Goal: Task Accomplishment & Management: Use online tool/utility

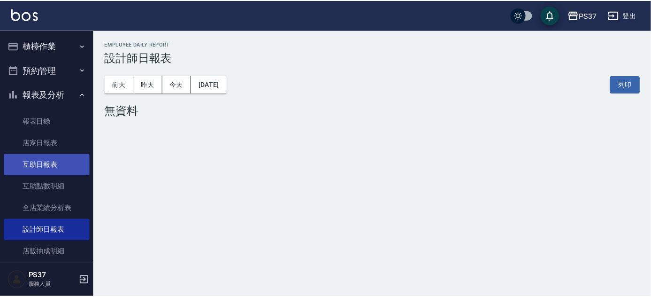
scroll to position [29, 0]
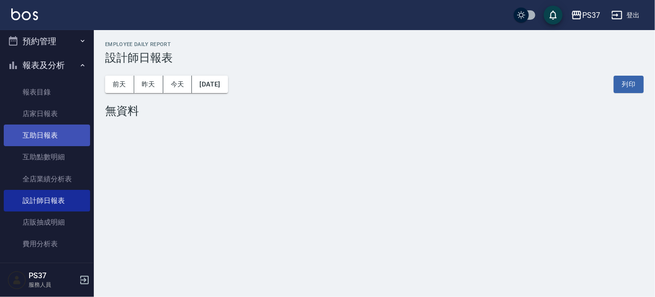
click at [60, 141] on link "互助日報表" at bounding box center [47, 135] width 86 height 22
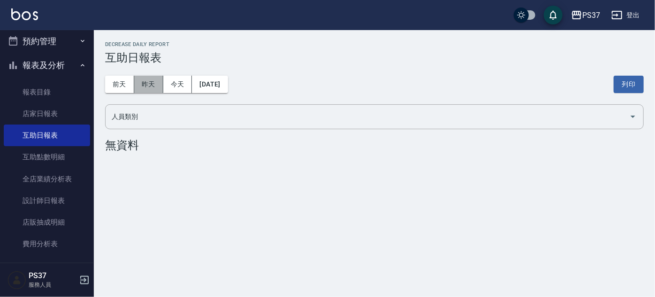
click at [144, 84] on button "昨天" at bounding box center [148, 84] width 29 height 17
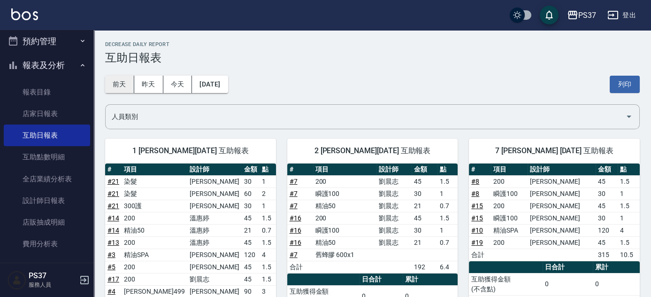
click at [126, 83] on button "前天" at bounding box center [119, 84] width 29 height 17
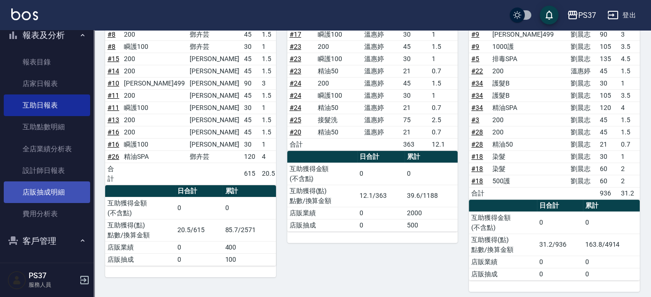
scroll to position [157, 0]
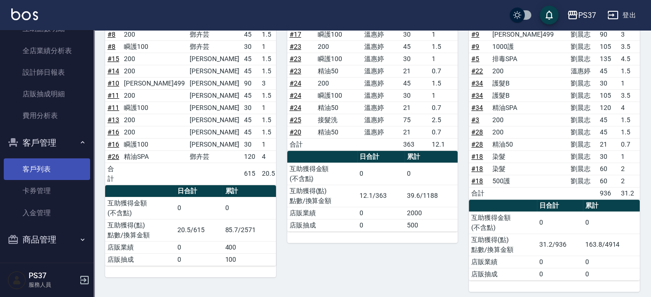
click at [68, 174] on link "客戶列表" at bounding box center [47, 169] width 86 height 22
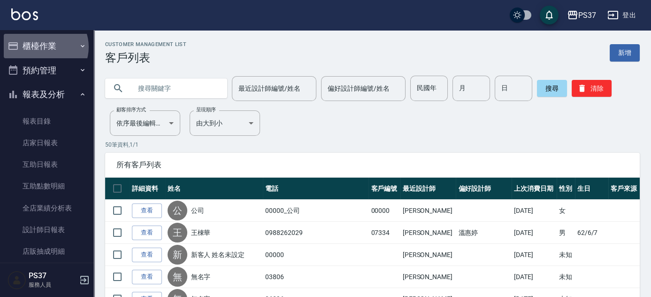
click at [45, 47] on button "櫃檯作業" at bounding box center [47, 46] width 86 height 24
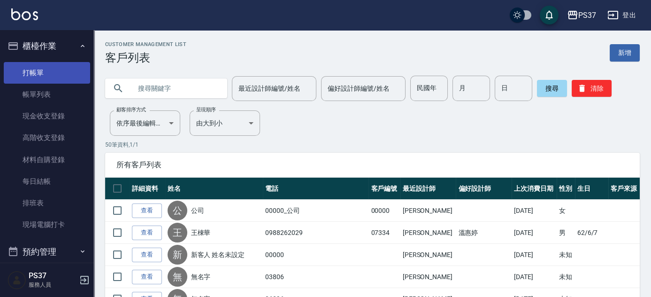
click at [53, 73] on link "打帳單" at bounding box center [47, 73] width 86 height 22
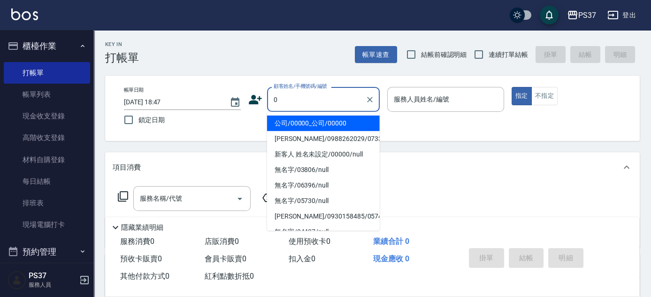
type input "公司/00000_公司/00000"
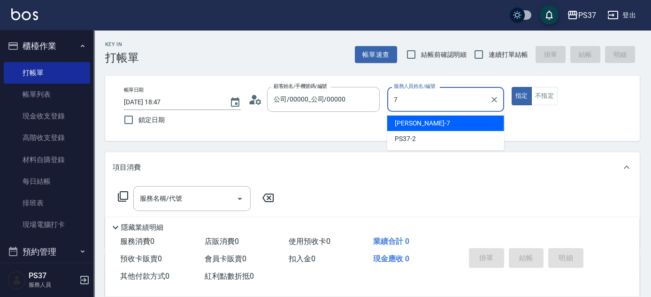
type input "[PERSON_NAME]-7"
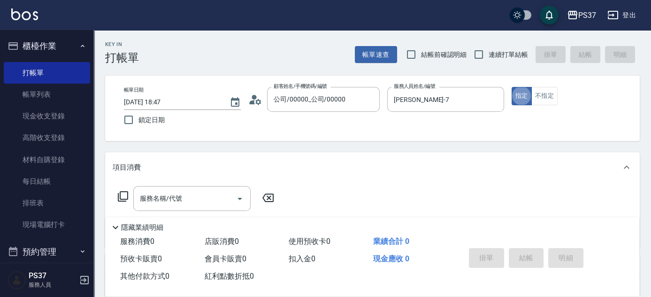
type button "true"
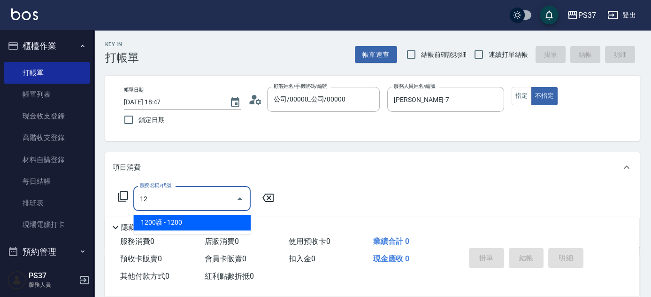
type input "1"
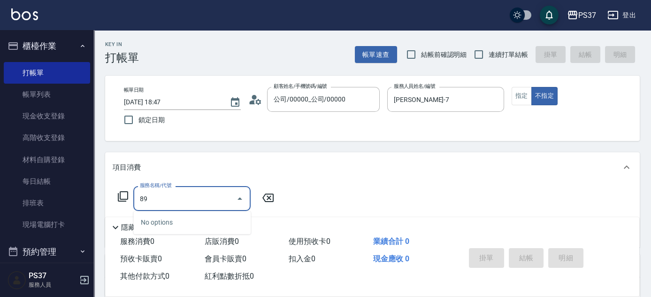
type input "8"
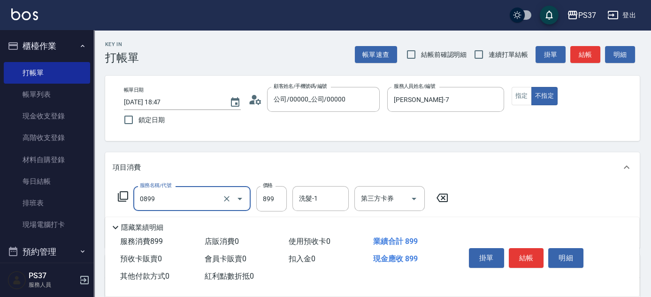
type input "排毒SPA(0899)"
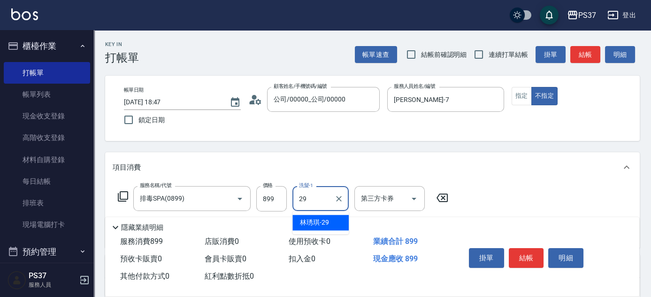
type input "林琇琪-29"
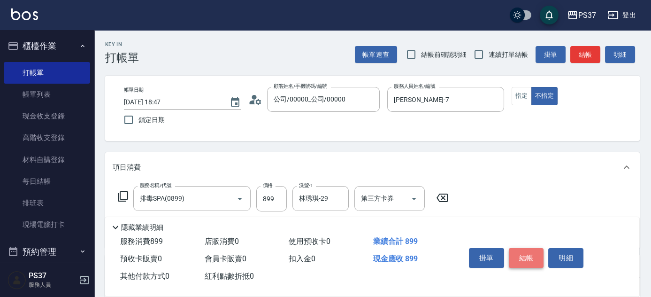
click at [527, 253] on button "結帳" at bounding box center [526, 258] width 35 height 20
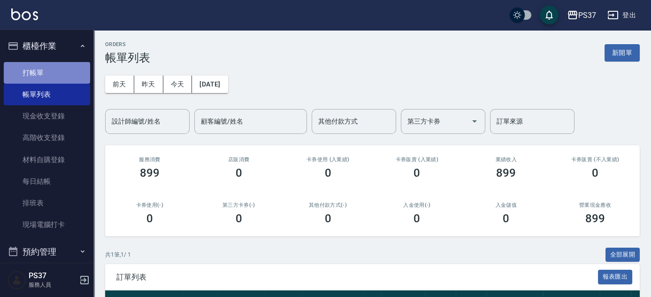
click at [49, 80] on link "打帳單" at bounding box center [47, 73] width 86 height 22
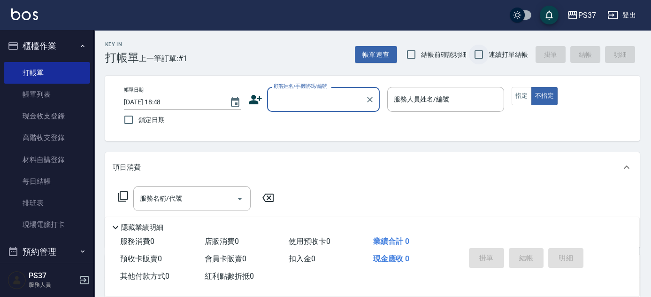
click at [478, 52] on input "連續打單結帳" at bounding box center [479, 55] width 20 height 20
checkbox input "true"
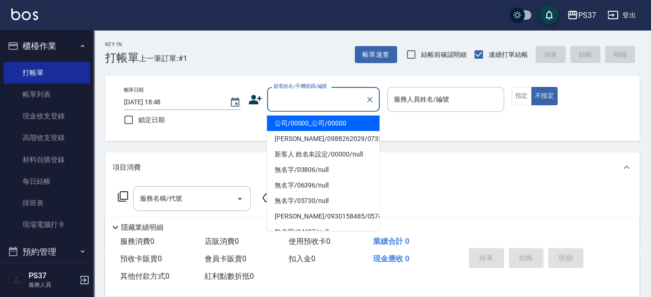
click at [288, 98] on input "顧客姓名/手機號碼/編號" at bounding box center [316, 99] width 90 height 16
drag, startPoint x: 304, startPoint y: 129, endPoint x: 308, endPoint y: 124, distance: 5.6
click at [304, 128] on li "公司/00000_公司/00000" at bounding box center [323, 122] width 113 height 15
type input "公司/00000_公司/00000"
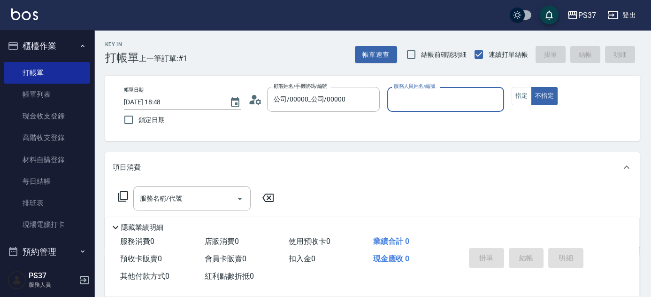
click at [466, 89] on div "服務人員姓名/編號" at bounding box center [445, 99] width 117 height 25
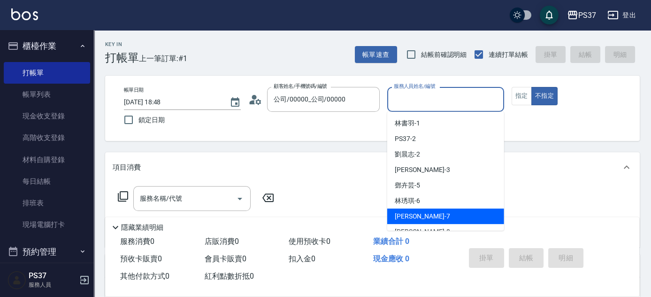
click at [440, 212] on div "[PERSON_NAME] -7" at bounding box center [445, 215] width 117 height 15
type input "[PERSON_NAME]-7"
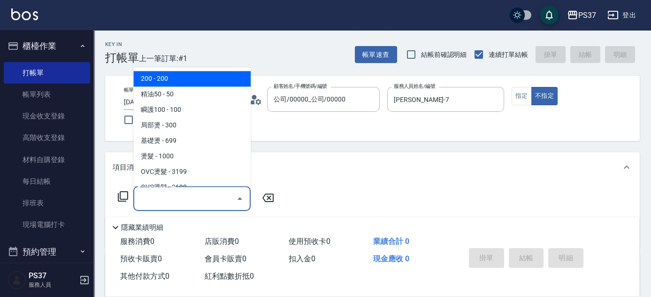
click at [207, 199] on input "服務名稱/代號" at bounding box center [184, 198] width 95 height 16
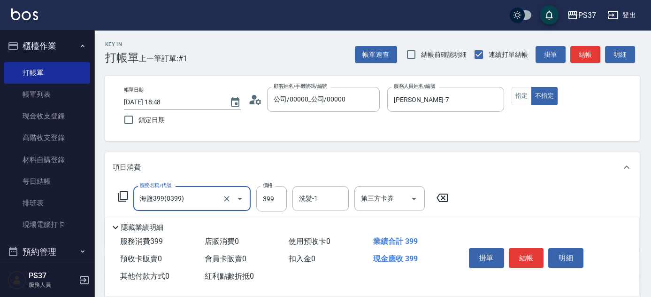
type input "海鹽399(0399)"
type input "400"
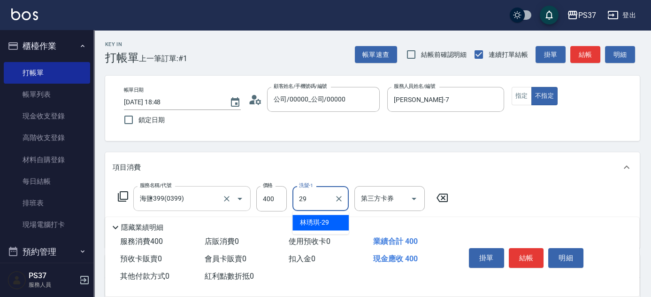
type input "林琇琪-29"
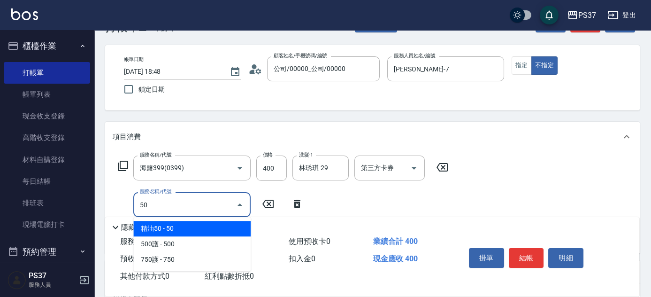
scroll to position [85, 0]
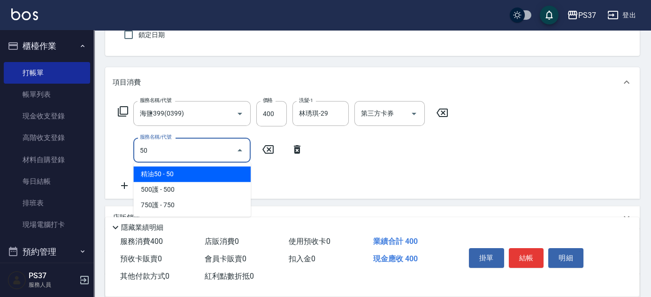
type input "50"
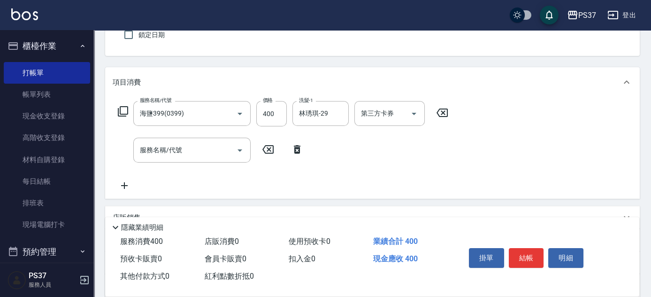
click at [263, 149] on icon at bounding box center [267, 149] width 11 height 8
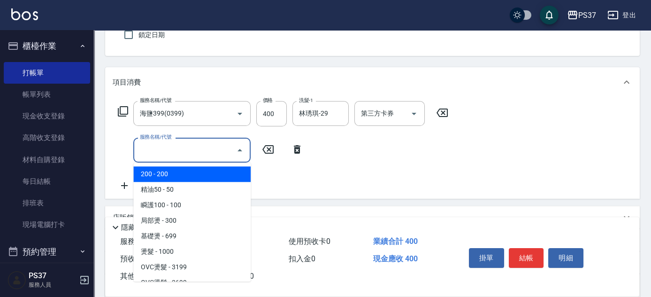
click at [205, 151] on input "服務名稱/代號" at bounding box center [184, 150] width 95 height 16
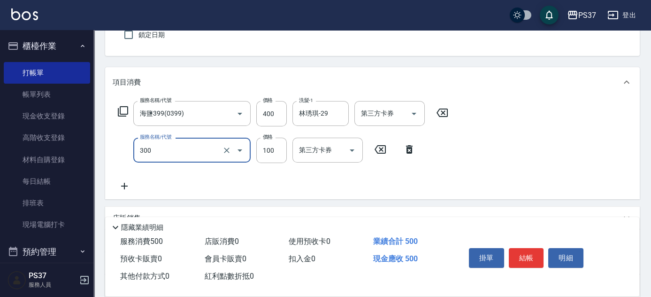
type input "剪髮(300)"
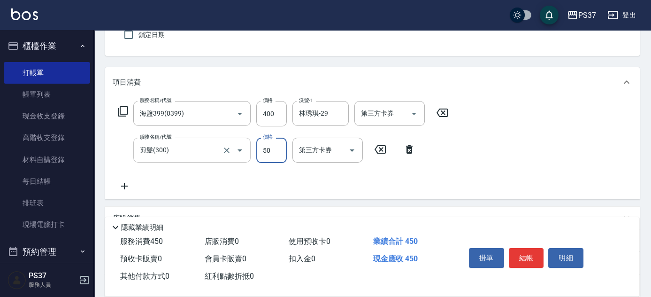
type input "50"
click at [537, 257] on button "結帳" at bounding box center [526, 258] width 35 height 20
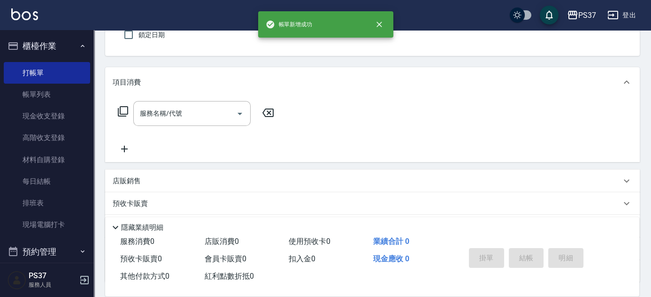
scroll to position [42, 0]
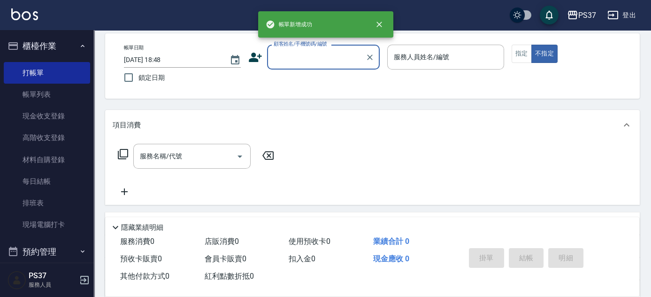
click at [345, 68] on div "顧客姓名/手機號碼/編號" at bounding box center [323, 57] width 113 height 25
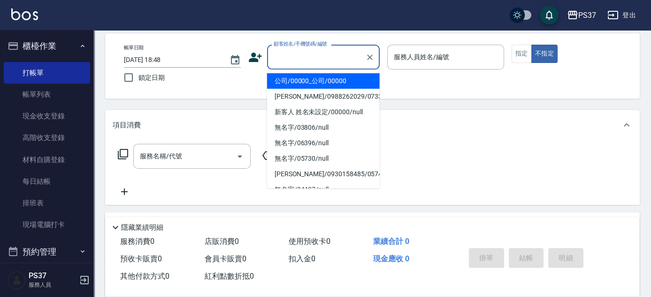
click at [330, 81] on li "公司/00000_公司/00000" at bounding box center [323, 80] width 113 height 15
type input "公司/00000_公司/00000"
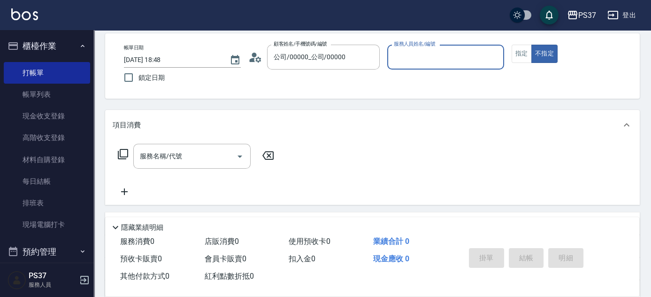
click at [402, 56] on input "服務人員姓名/編號" at bounding box center [445, 57] width 108 height 16
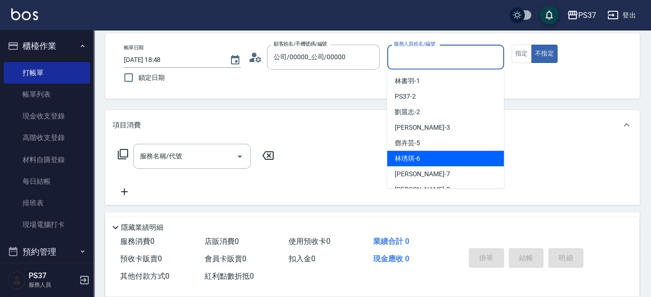
click at [428, 160] on div "[PERSON_NAME]-6" at bounding box center [445, 158] width 117 height 15
click at [433, 60] on input "林琇琪-6" at bounding box center [438, 57] width 94 height 16
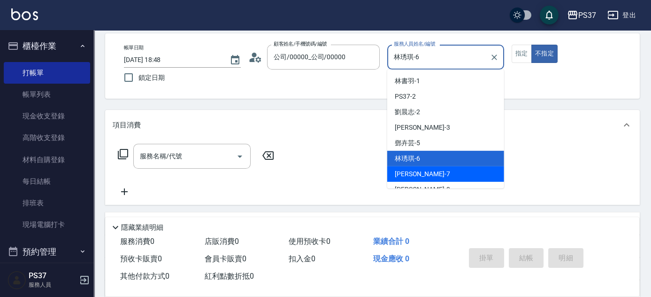
click at [444, 177] on div "[PERSON_NAME] -7" at bounding box center [445, 173] width 117 height 15
type input "[PERSON_NAME]-7"
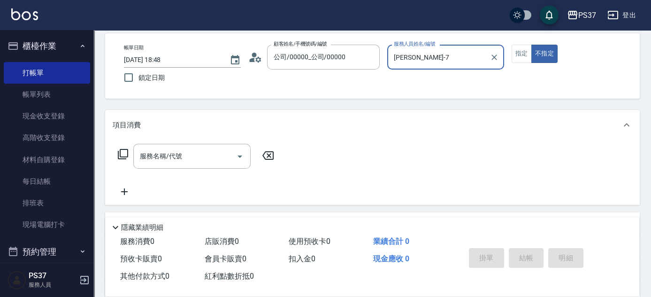
drag, startPoint x: 525, startPoint y: 51, endPoint x: 405, endPoint y: 67, distance: 120.3
click at [524, 51] on button "指定" at bounding box center [521, 54] width 20 height 18
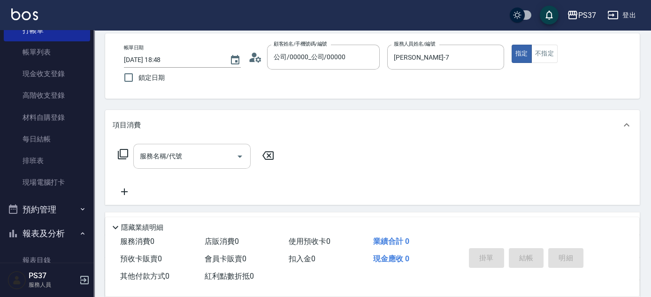
click at [225, 152] on input "服務名稱/代號" at bounding box center [184, 156] width 95 height 16
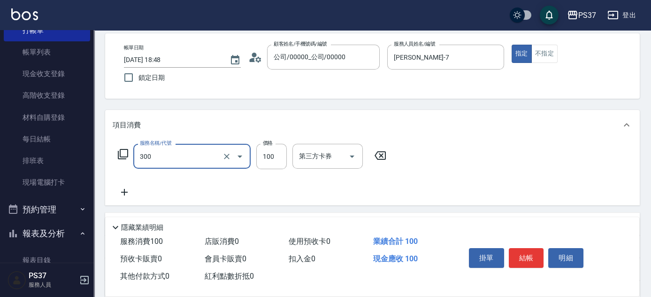
type input "剪髮(300)"
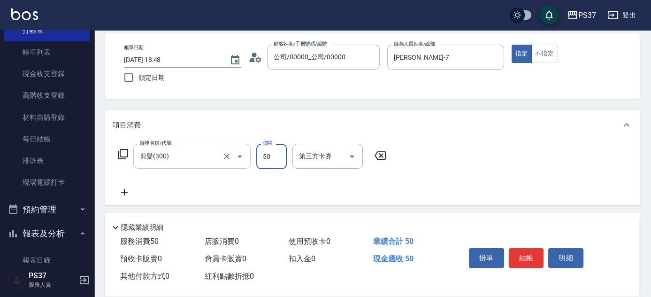
type input "50"
click at [529, 257] on button "結帳" at bounding box center [526, 258] width 35 height 20
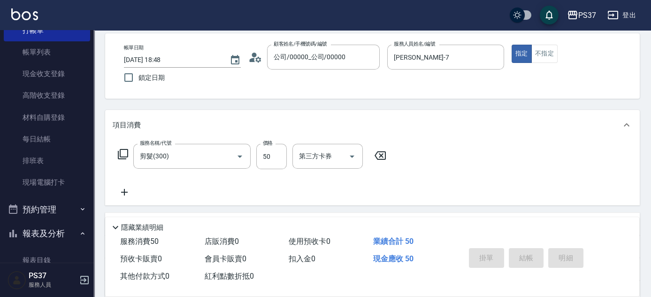
type input "[DATE] 18:49"
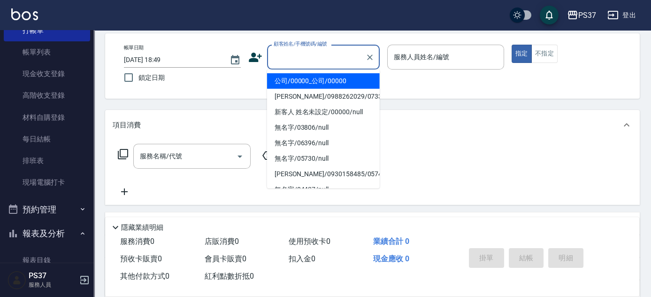
click at [271, 52] on input "顧客姓名/手機號碼/編號" at bounding box center [316, 57] width 90 height 16
click at [306, 85] on li "公司/00000_公司/00000" at bounding box center [323, 80] width 113 height 15
type input "公司/00000_公司/00000"
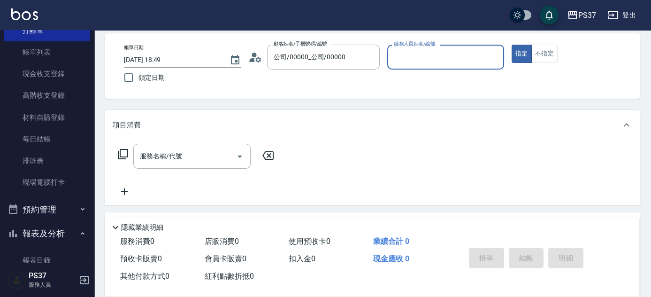
click at [449, 57] on input "服務人員姓名/編號" at bounding box center [445, 57] width 108 height 16
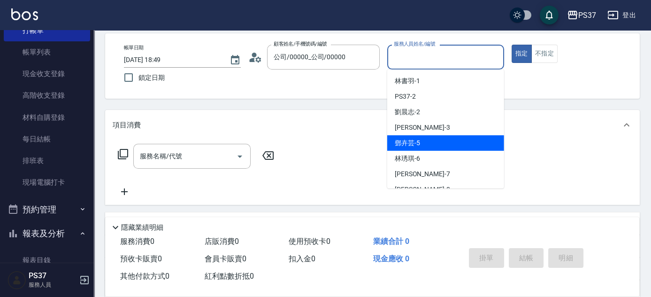
click at [444, 137] on div "[PERSON_NAME]-5" at bounding box center [445, 142] width 117 height 15
type input "鄧卉芸-5"
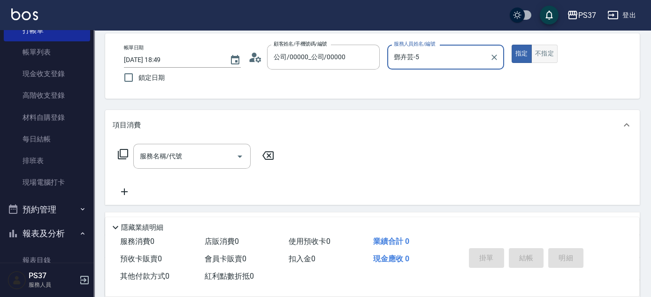
click at [547, 50] on button "不指定" at bounding box center [544, 54] width 26 height 18
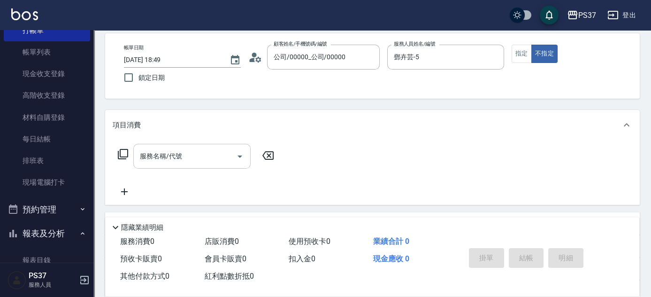
click at [195, 149] on input "服務名稱/代號" at bounding box center [184, 156] width 95 height 16
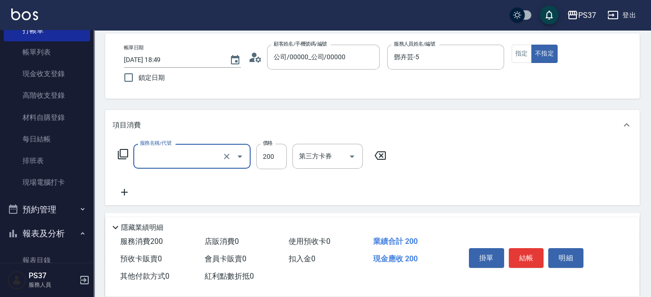
type input "200(111)"
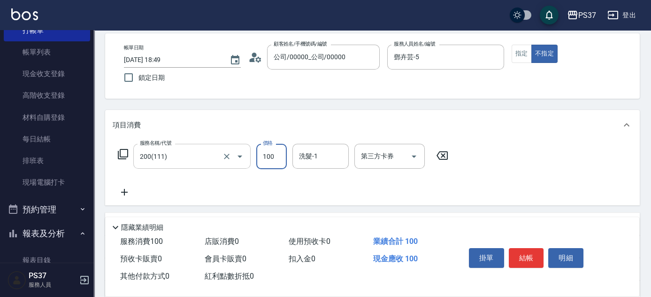
type input "100"
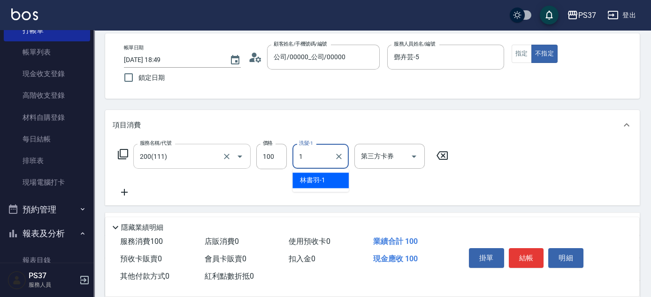
type input "林書羽-1"
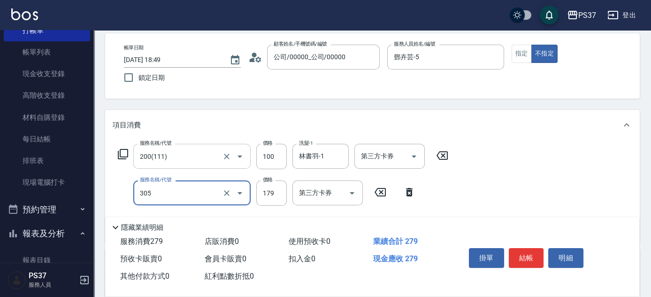
type input "剪髮(305)"
type input "180"
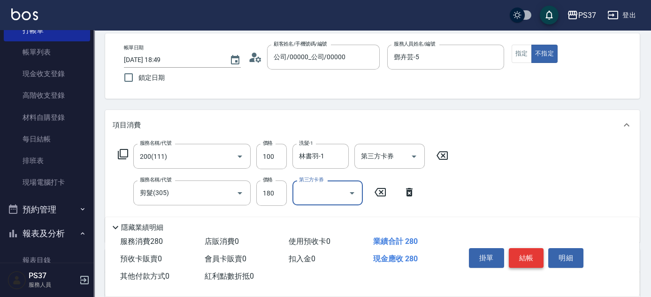
click at [532, 248] on button "結帳" at bounding box center [526, 258] width 35 height 20
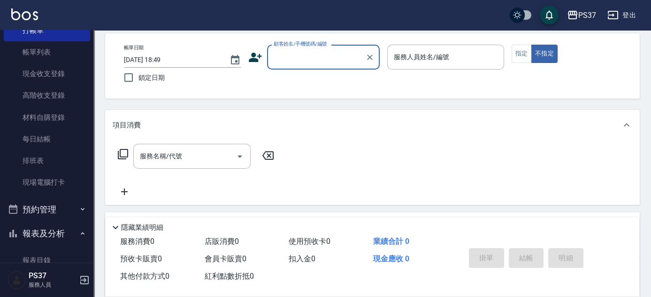
click at [316, 57] on input "顧客姓名/手機號碼/編號" at bounding box center [316, 57] width 90 height 16
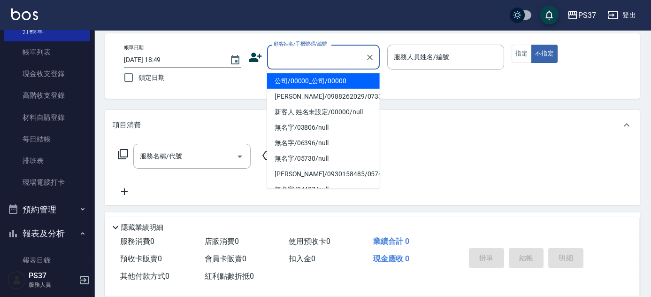
click at [312, 73] on li "公司/00000_公司/00000" at bounding box center [323, 80] width 113 height 15
type input "公司/00000_公司/00000"
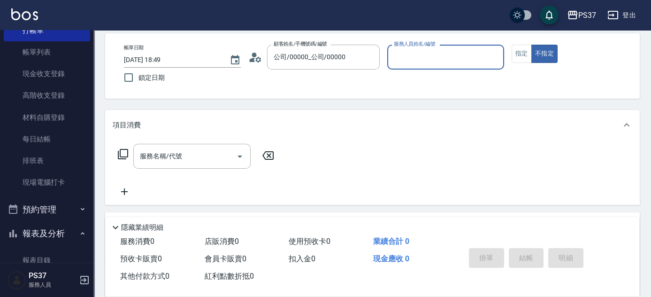
click at [457, 63] on input "服務人員姓名/編號" at bounding box center [445, 57] width 108 height 16
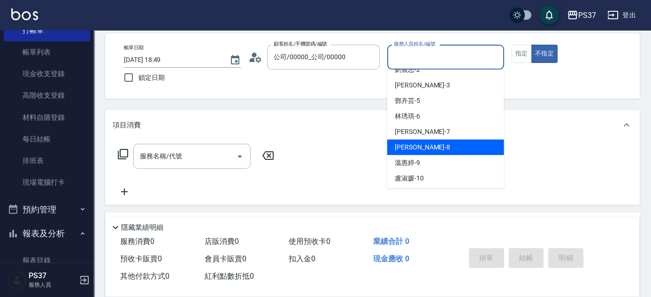
click at [437, 139] on div "[PERSON_NAME]-8" at bounding box center [445, 146] width 117 height 15
type input "[PERSON_NAME]-8"
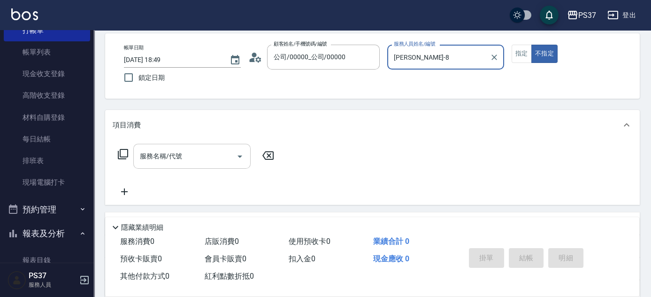
click at [160, 165] on div "服務名稱/代號" at bounding box center [191, 156] width 117 height 25
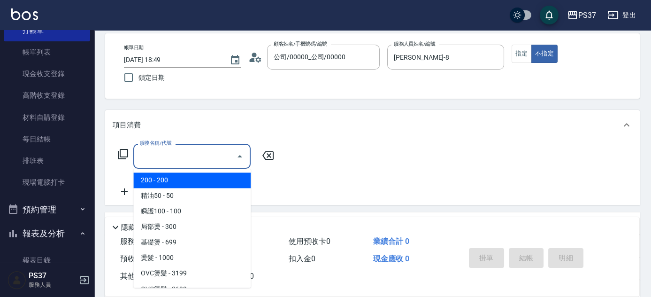
click at [175, 181] on span "200 - 200" at bounding box center [191, 179] width 117 height 15
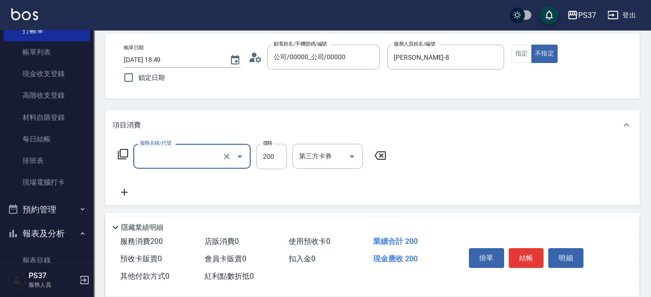
type input "200(111)"
click at [277, 156] on input "200" at bounding box center [271, 156] width 30 height 25
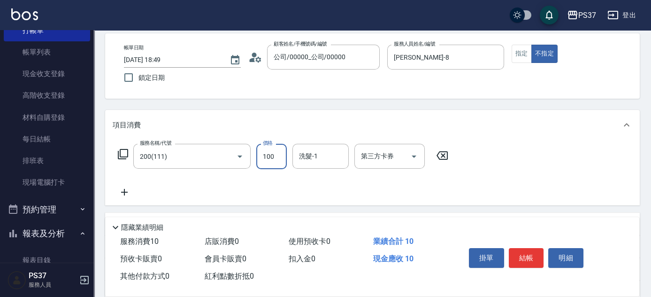
type input "100"
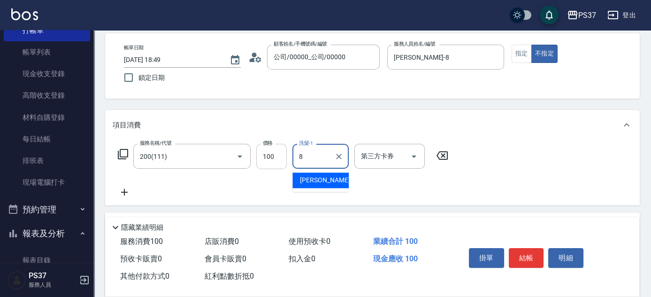
type input "[PERSON_NAME]-8"
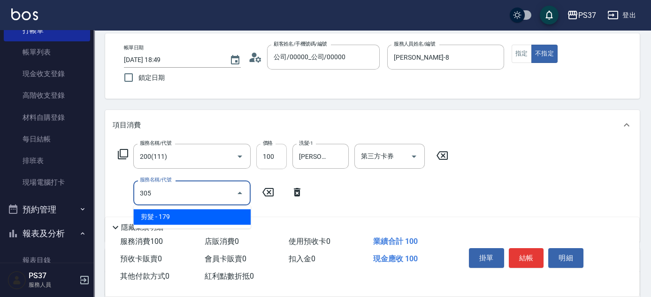
type input "剪髮(305)"
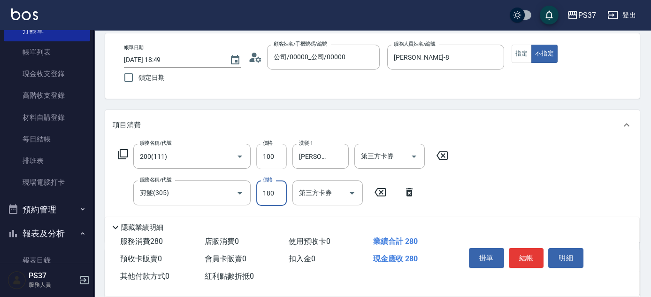
type input "180"
click at [525, 252] on button "結帳" at bounding box center [526, 258] width 35 height 20
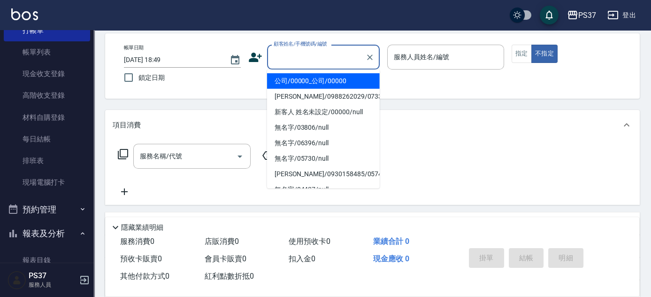
click at [316, 58] on input "顧客姓名/手機號碼/編號" at bounding box center [316, 57] width 90 height 16
click at [324, 80] on li "公司/00000_公司/00000" at bounding box center [323, 80] width 113 height 15
type input "公司/00000_公司/00000"
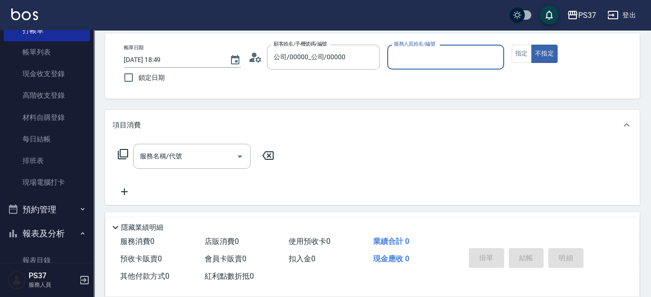
click at [434, 62] on input "服務人員姓名/編號" at bounding box center [445, 57] width 108 height 16
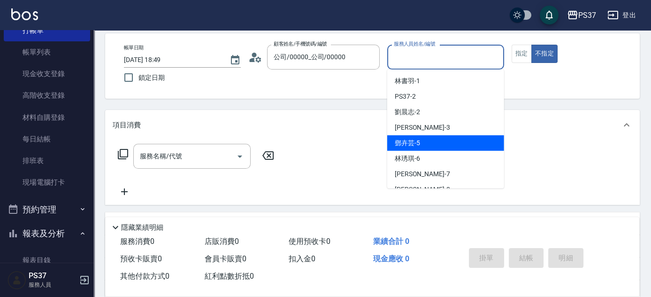
click at [441, 143] on div "[PERSON_NAME]-5" at bounding box center [445, 142] width 117 height 15
type input "鄧卉芸-5"
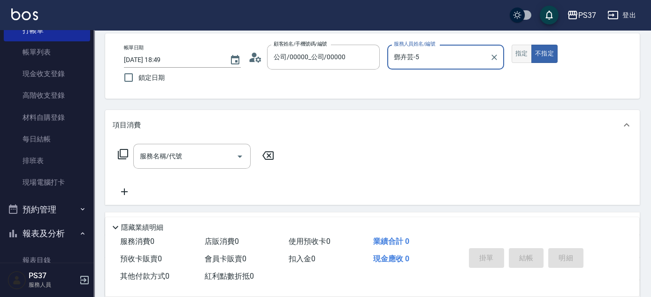
click at [525, 51] on button "指定" at bounding box center [521, 54] width 20 height 18
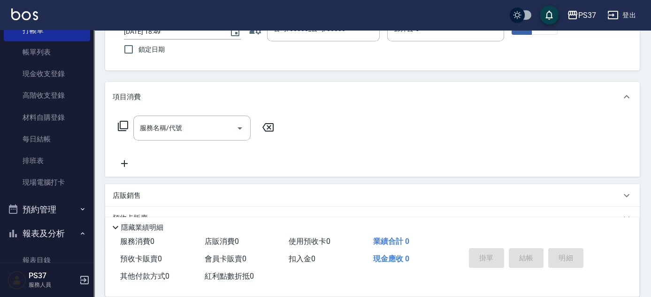
scroll to position [85, 0]
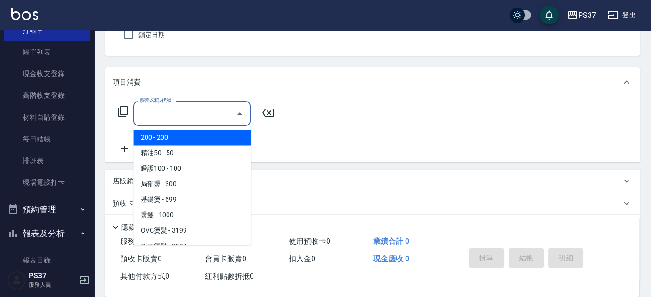
click at [194, 108] on input "服務名稱/代號" at bounding box center [184, 113] width 95 height 16
type input "200(111)"
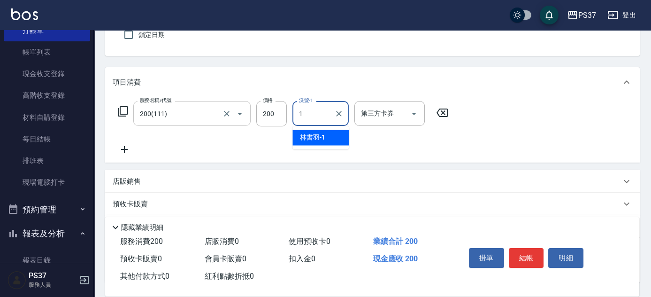
type input "林書羽-1"
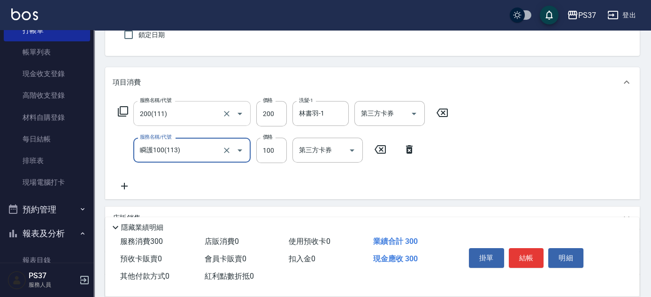
type input "瞬護100(113)"
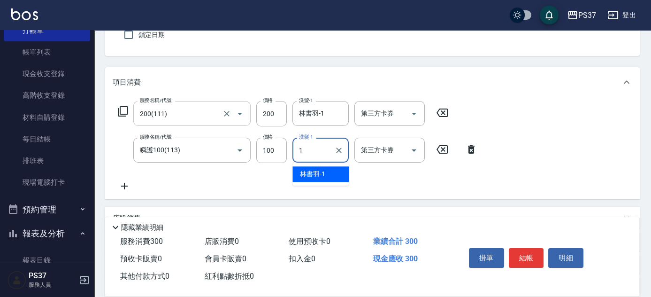
type input "林書羽-1"
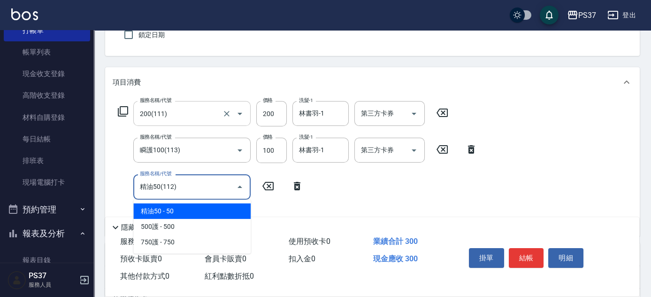
type input "精油50(112)"
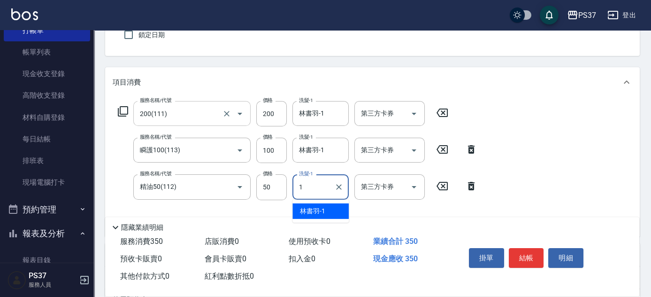
type input "林書羽-1"
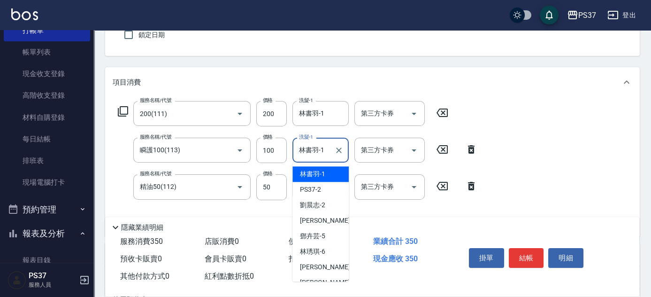
click at [320, 156] on input "林書羽-1" at bounding box center [314, 150] width 34 height 16
type input "[PERSON_NAME]-51"
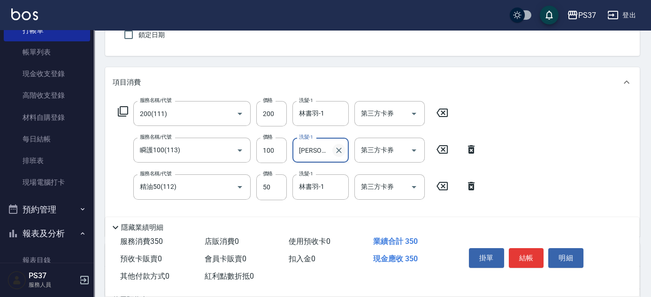
click at [339, 150] on icon "Clear" at bounding box center [339, 150] width 6 height 6
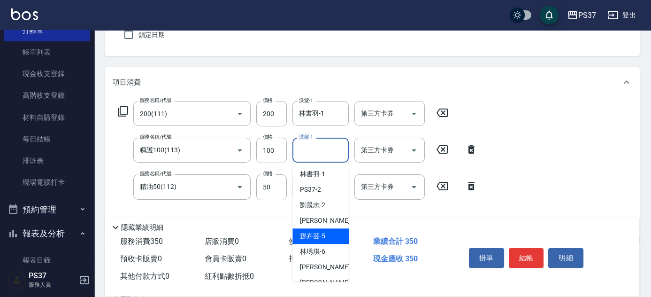
click at [327, 238] on div "[PERSON_NAME]-5" at bounding box center [320, 235] width 56 height 15
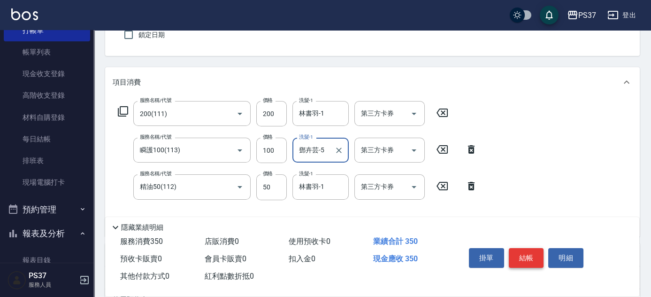
type input "鄧卉芸-5"
click at [523, 254] on button "結帳" at bounding box center [526, 258] width 35 height 20
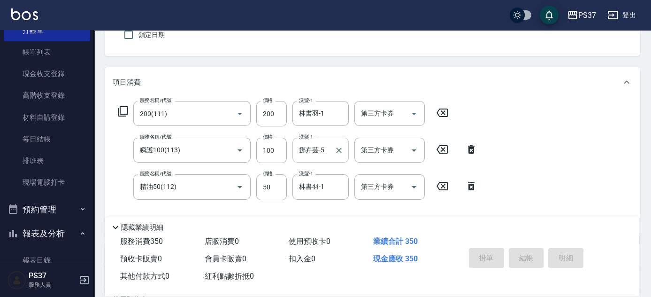
type input "[DATE] 18:50"
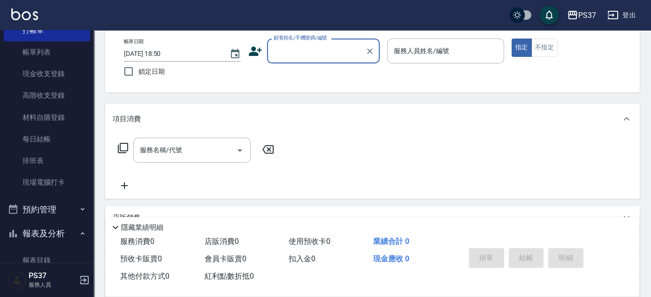
scroll to position [0, 0]
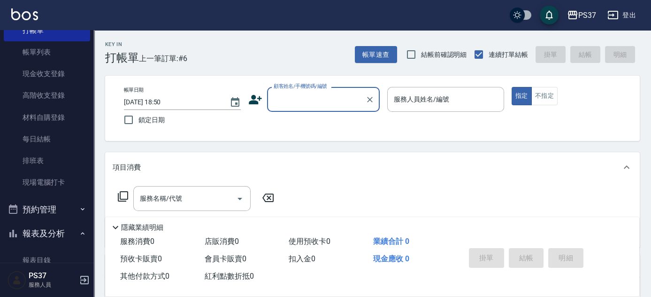
click at [318, 93] on input "顧客姓名/手機號碼/編號" at bounding box center [316, 99] width 90 height 16
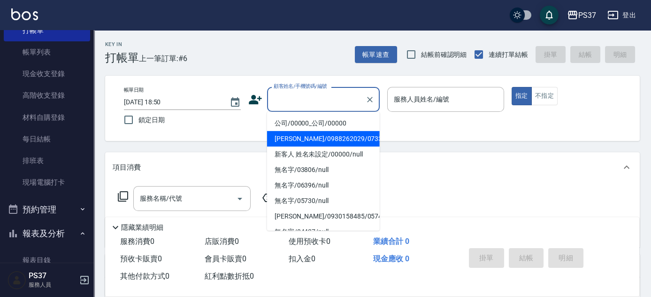
click at [324, 126] on li "公司/00000_公司/00000" at bounding box center [323, 122] width 113 height 15
type input "公司/00000_公司/00000"
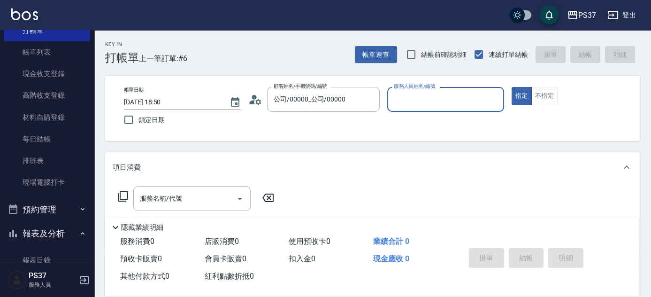
click at [403, 100] on input "服務人員姓名/編號" at bounding box center [445, 99] width 108 height 16
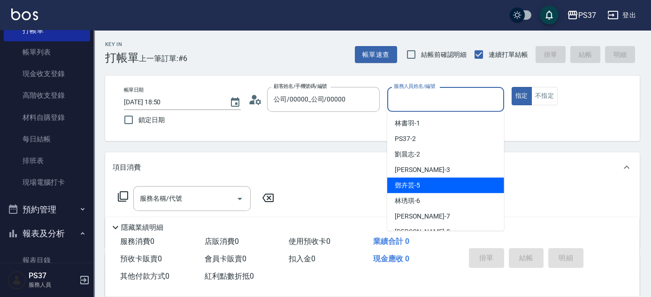
click at [417, 185] on span "[PERSON_NAME]-5" at bounding box center [407, 185] width 25 height 10
type input "鄧卉芸-5"
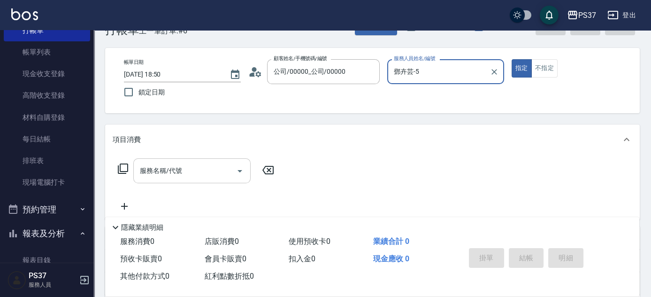
scroll to position [42, 0]
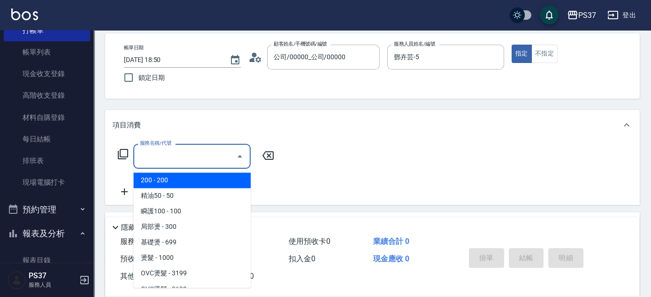
click at [177, 162] on input "服務名稱/代號" at bounding box center [184, 156] width 95 height 16
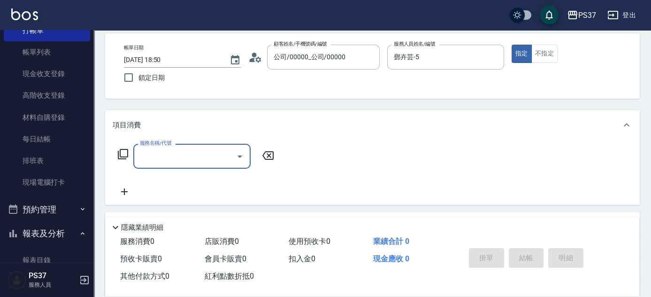
click at [195, 160] on input "服務名稱/代號" at bounding box center [184, 156] width 95 height 16
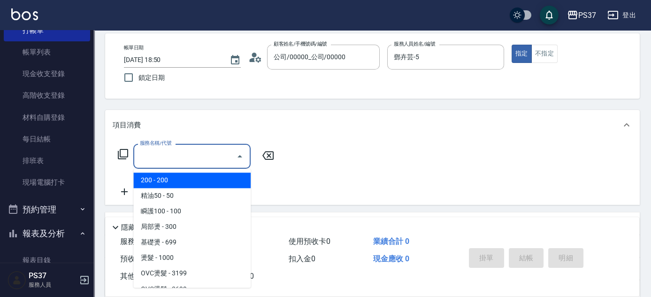
click at [195, 160] on input "服務名稱/代號" at bounding box center [184, 156] width 95 height 16
type input "200(111)"
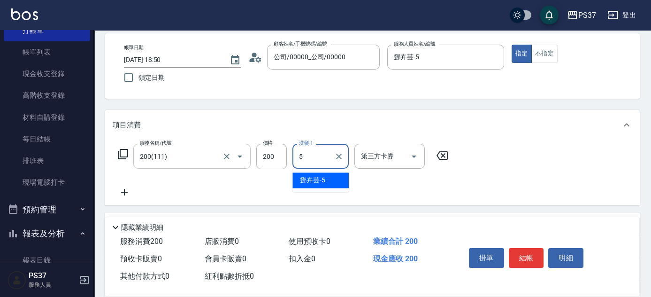
type input "鄧卉芸-5"
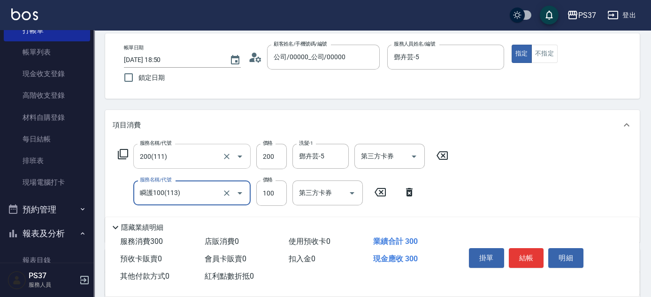
type input "瞬護100(113)"
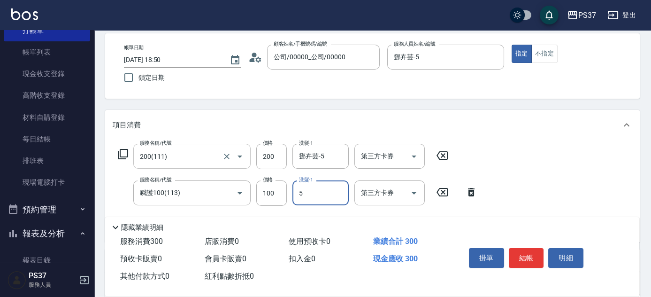
type input "鄧卉芸-5"
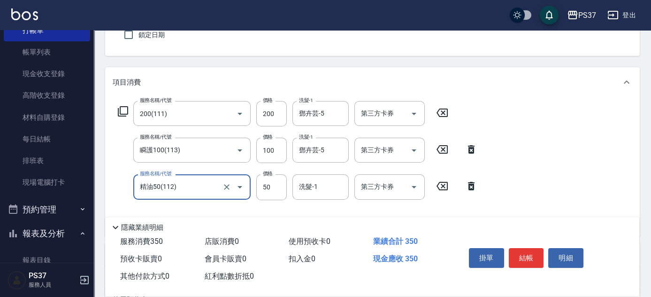
scroll to position [128, 0]
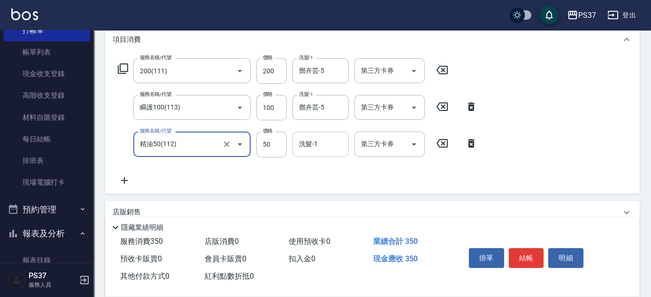
type input "精油50(112)"
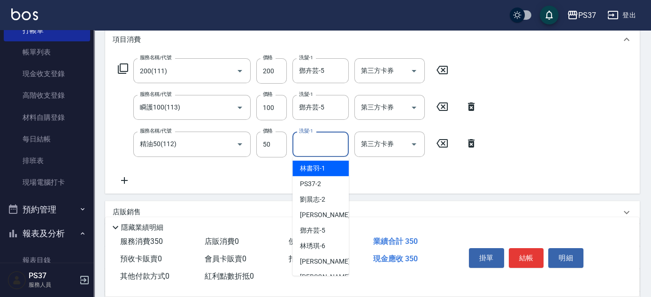
click at [335, 148] on input "洗髮-1" at bounding box center [321, 144] width 48 height 16
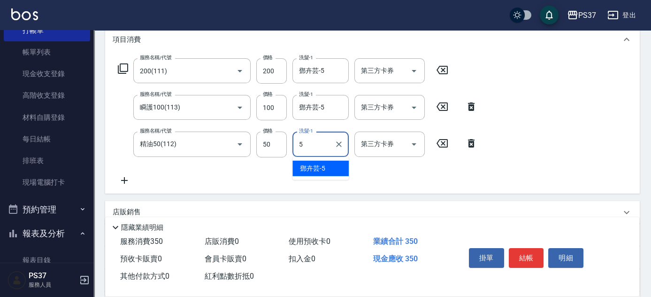
type input "鄧卉芸-5"
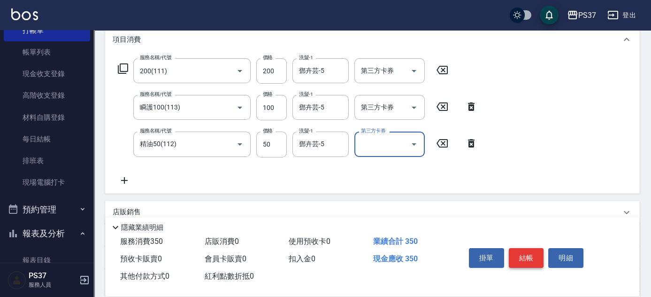
click at [525, 255] on button "結帳" at bounding box center [526, 258] width 35 height 20
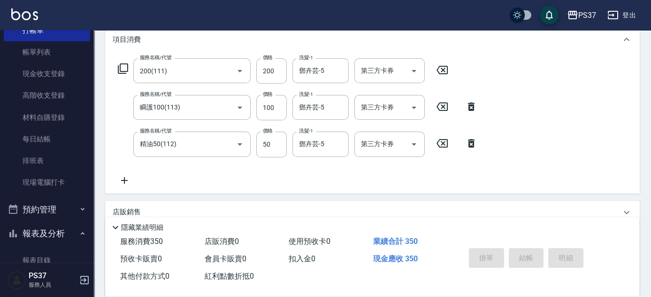
type input "[DATE] 18:51"
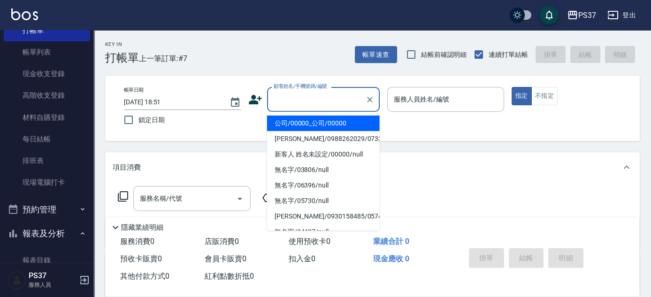
click at [310, 101] on input "顧客姓名/手機號碼/編號" at bounding box center [316, 99] width 90 height 16
click at [307, 118] on li "公司/00000_公司/00000" at bounding box center [323, 122] width 113 height 15
type input "公司/00000_公司/00000"
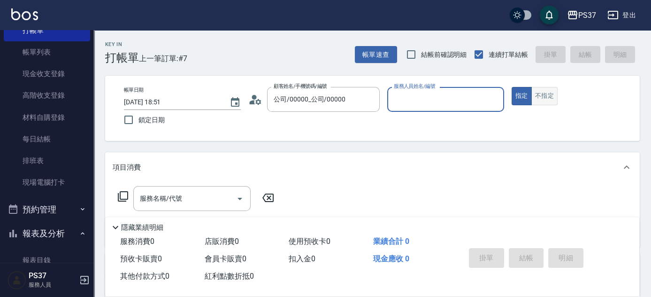
click at [548, 95] on button "不指定" at bounding box center [544, 96] width 26 height 18
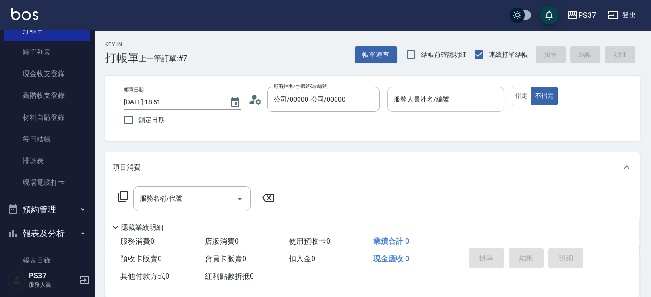
click at [403, 105] on input "服務人員姓名/編號" at bounding box center [445, 99] width 108 height 16
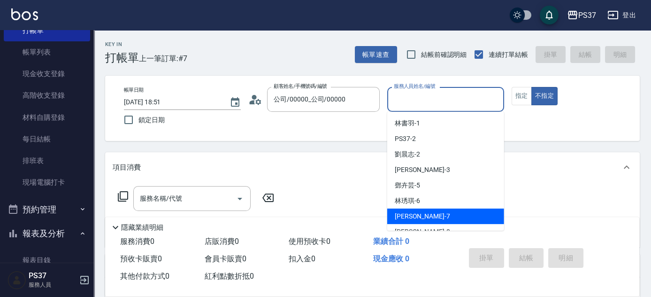
click at [434, 213] on div "[PERSON_NAME] -7" at bounding box center [445, 215] width 117 height 15
type input "[PERSON_NAME]-7"
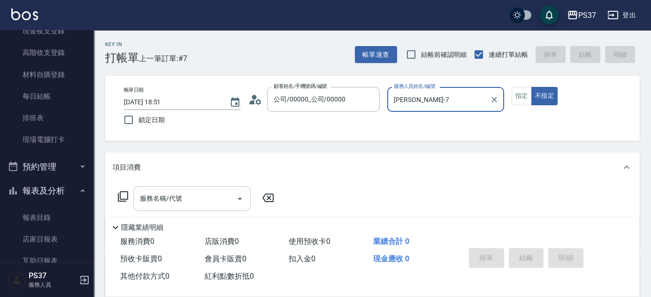
scroll to position [128, 0]
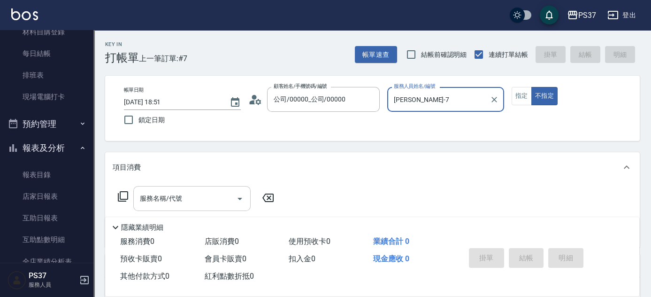
click at [201, 194] on input "服務名稱/代號" at bounding box center [184, 198] width 95 height 16
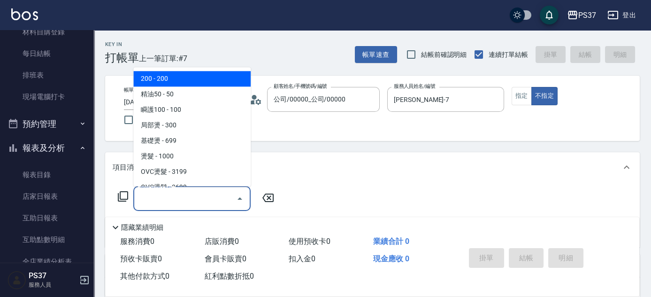
type input "200(111)"
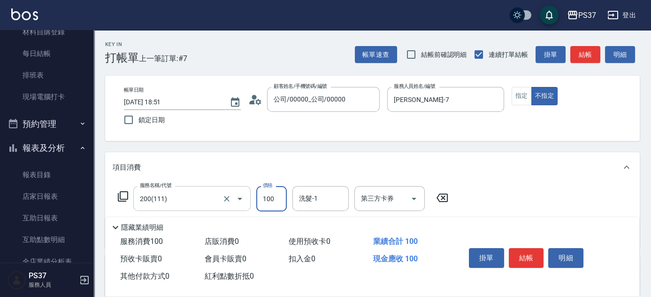
type input "100"
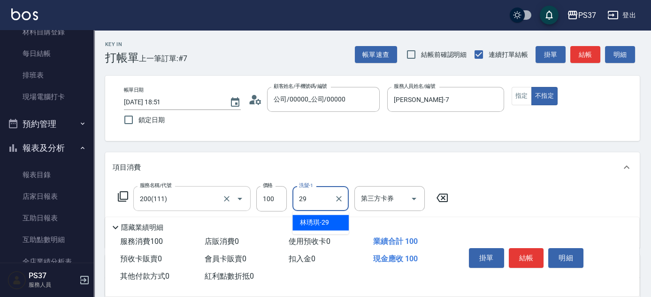
type input "林琇琪-29"
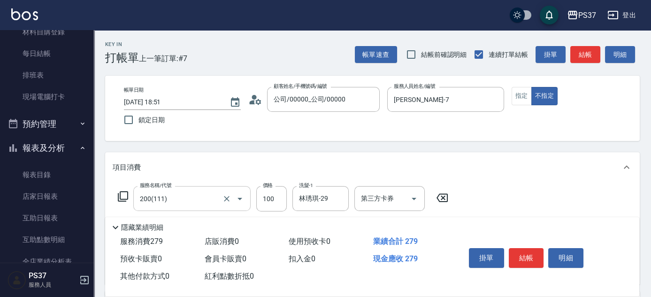
type input "剪髮(305)"
type input "180"
click at [531, 253] on button "結帳" at bounding box center [526, 258] width 35 height 20
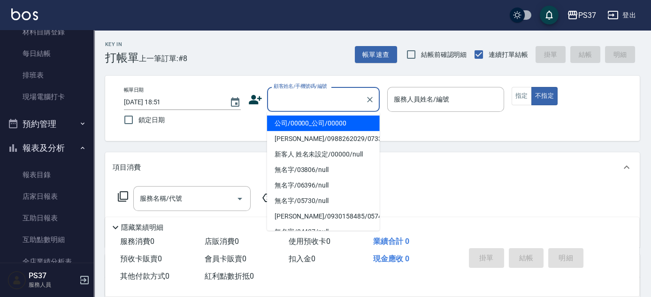
click at [318, 99] on input "顧客姓名/手機號碼/編號" at bounding box center [316, 99] width 90 height 16
click at [337, 120] on li "公司/00000_公司/00000" at bounding box center [323, 122] width 113 height 15
type input "公司/00000_公司/00000"
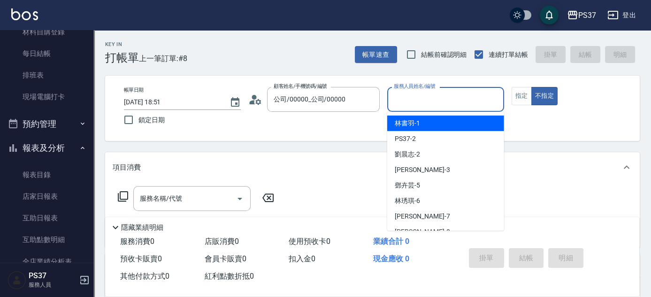
click at [416, 100] on input "服務人員姓名/編號" at bounding box center [445, 99] width 108 height 16
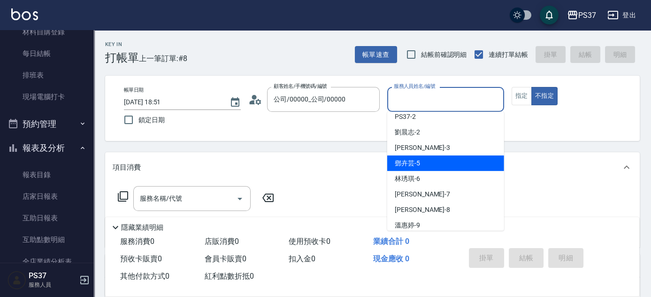
scroll to position [42, 0]
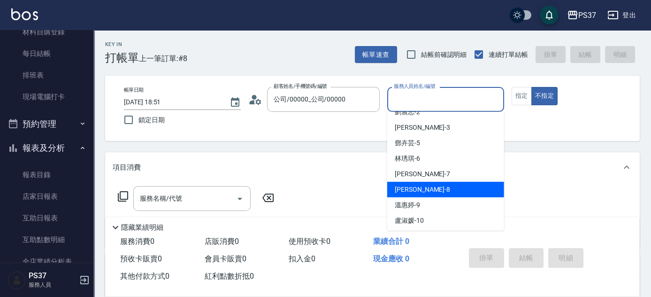
click at [444, 192] on div "[PERSON_NAME]-8" at bounding box center [445, 189] width 117 height 15
type input "[PERSON_NAME]-8"
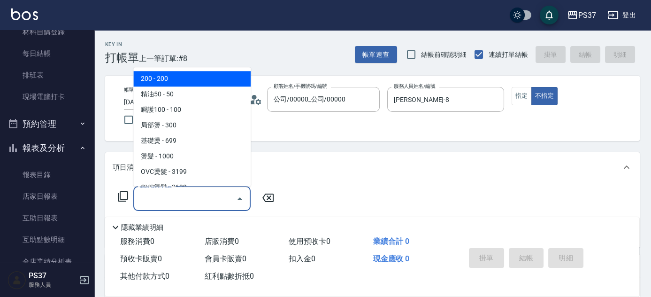
click at [168, 205] on input "服務名稱/代號" at bounding box center [184, 198] width 95 height 16
click at [195, 77] on span "200 - 200" at bounding box center [191, 78] width 117 height 15
type input "200(111)"
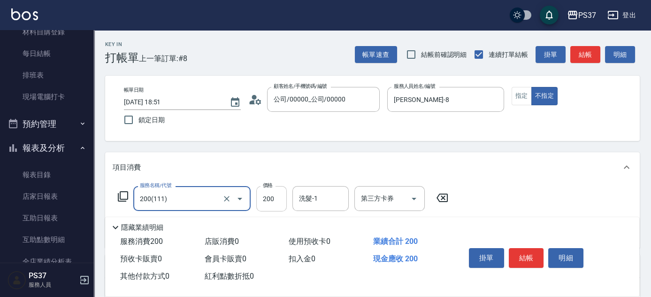
click at [266, 197] on input "200" at bounding box center [271, 198] width 30 height 25
type input "100"
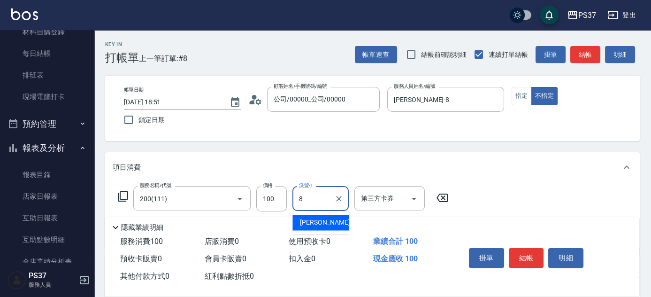
type input "[PERSON_NAME]-8"
type input "剪髮(305)"
type input "180"
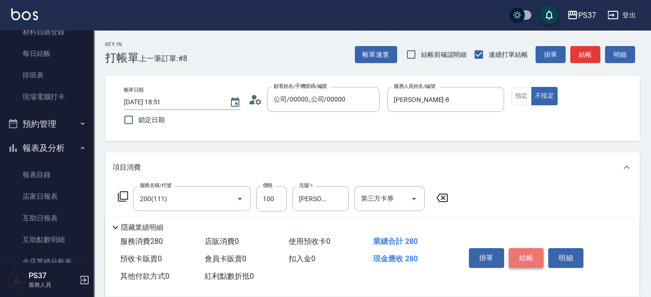
click at [528, 251] on button "結帳" at bounding box center [526, 258] width 35 height 20
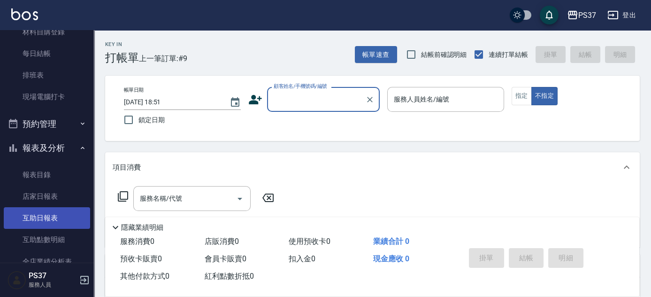
click at [37, 217] on link "互助日報表" at bounding box center [47, 218] width 86 height 22
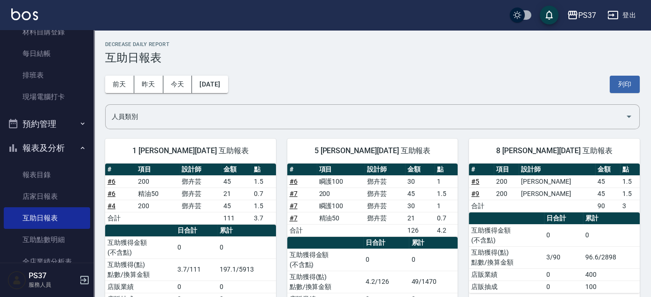
click at [53, 142] on button "報表及分析" at bounding box center [47, 148] width 86 height 24
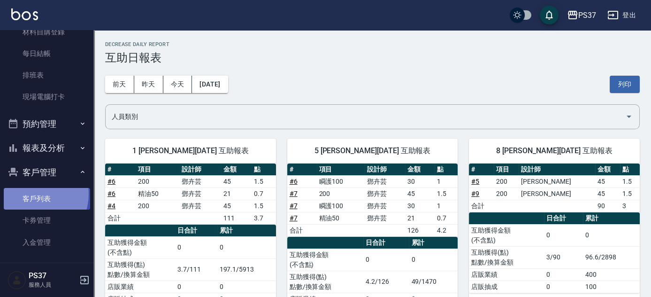
click at [32, 193] on link "客戶列表" at bounding box center [47, 199] width 86 height 22
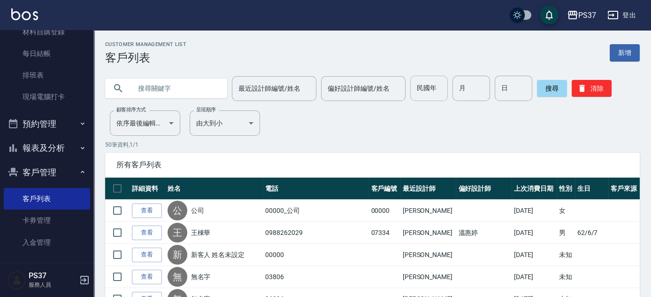
click at [429, 93] on input "民國年" at bounding box center [429, 88] width 38 height 25
type input "90"
type input "2"
type input "12"
type input "8"
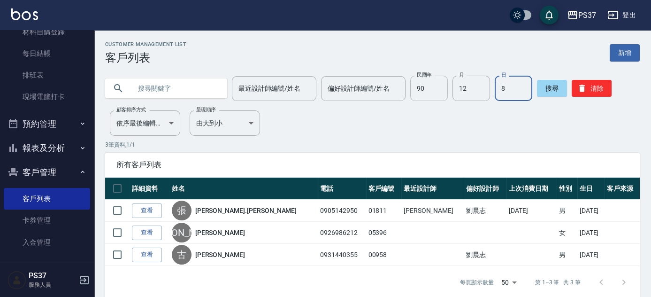
click at [429, 92] on input "90" at bounding box center [429, 88] width 38 height 25
type input "83"
type input "8"
type input "3"
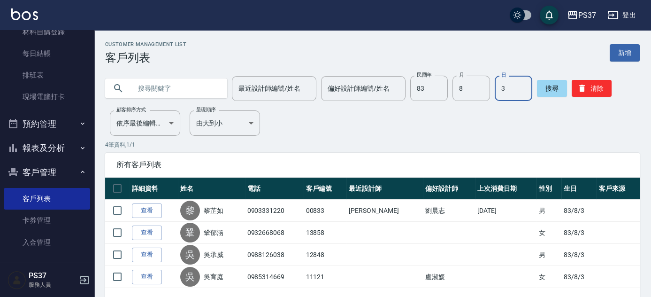
click at [38, 167] on button "客戶管理" at bounding box center [47, 172] width 86 height 24
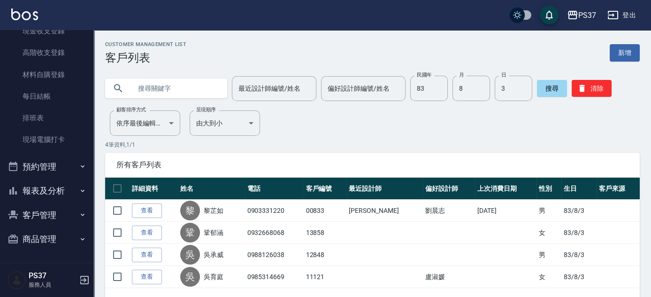
scroll to position [84, 0]
